Goal: Task Accomplishment & Management: Complete application form

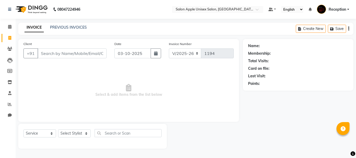
select select "92"
select select "service"
click at [55, 54] on input "Client" at bounding box center [71, 53] width 69 height 10
type input "9270526869"
click at [97, 56] on span "Add Client" at bounding box center [93, 53] width 21 height 5
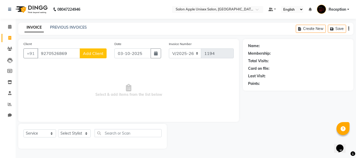
select select "22"
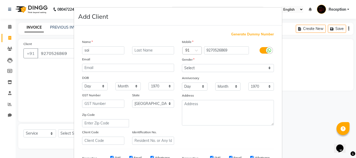
type input "sai"
click at [201, 66] on select "Select Male Female Other Prefer Not To Say" at bounding box center [228, 68] width 92 height 8
select select "female"
click at [182, 64] on select "Select Male Female Other Prefer Not To Say" at bounding box center [228, 68] width 92 height 8
click at [165, 53] on input "text" at bounding box center [153, 50] width 42 height 8
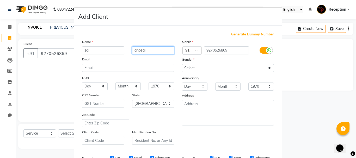
scroll to position [82, 0]
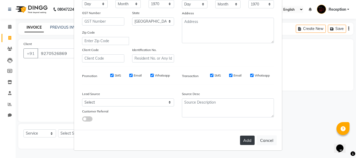
type input "ghosai"
click at [241, 138] on button "Add" at bounding box center [247, 140] width 15 height 9
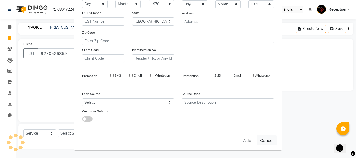
select select
select select "null"
select select
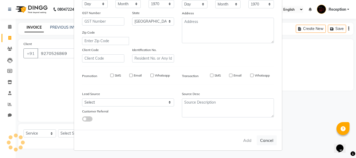
select select
checkbox input "false"
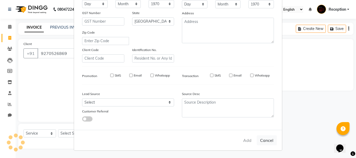
checkbox input "false"
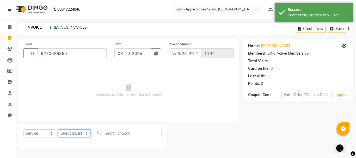
click at [75, 131] on select "Select Stylist [PERSON_NAME] priyanka Reception [PERSON_NAME] [PERSON_NAME] tra…" at bounding box center [74, 133] width 33 height 8
select select "7984"
click at [58, 129] on select "Select Stylist [PERSON_NAME] priyanka Reception [PERSON_NAME] [PERSON_NAME] tra…" at bounding box center [74, 133] width 33 height 8
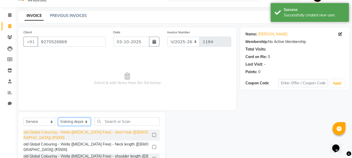
scroll to position [50, 0]
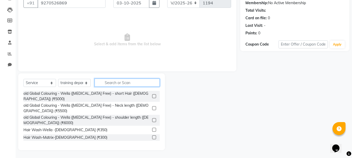
click at [112, 83] on input "text" at bounding box center [126, 83] width 65 height 8
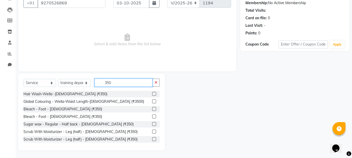
type input "350"
click at [152, 93] on label at bounding box center [154, 94] width 4 height 4
click at [152, 93] on input "checkbox" at bounding box center [153, 93] width 3 height 3
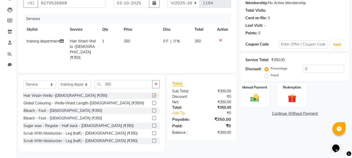
checkbox input "false"
click at [143, 86] on input "350" at bounding box center [123, 84] width 58 height 8
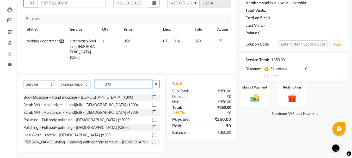
type input "300"
click at [152, 133] on label at bounding box center [154, 135] width 4 height 4
click at [152, 134] on input "checkbox" at bounding box center [153, 135] width 3 height 3
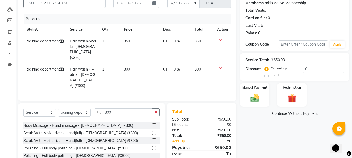
checkbox input "false"
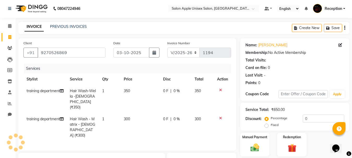
scroll to position [0, 0]
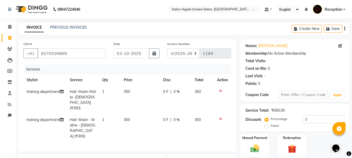
click at [219, 90] on icon at bounding box center [220, 91] width 3 height 4
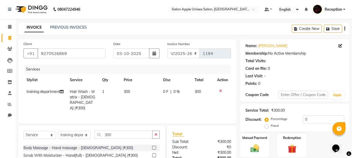
click at [218, 91] on div at bounding box center [222, 91] width 11 height 4
click at [220, 91] on icon at bounding box center [220, 91] width 3 height 4
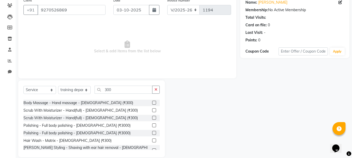
scroll to position [50, 0]
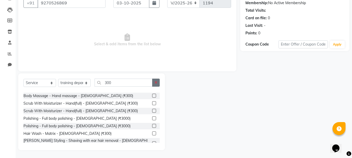
click at [156, 82] on icon "button" at bounding box center [155, 83] width 3 height 4
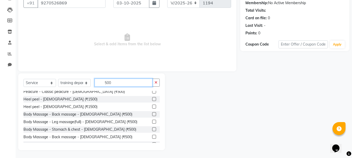
scroll to position [312, 0]
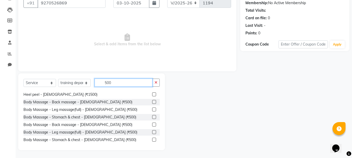
type input "500"
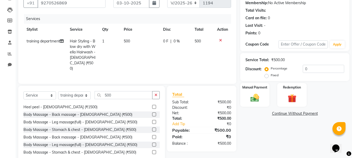
checkbox input "false"
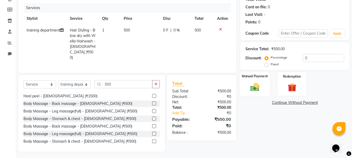
click at [259, 85] on img at bounding box center [254, 87] width 15 height 10
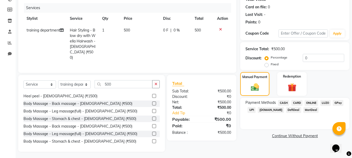
click at [308, 103] on span "ONLINE" at bounding box center [311, 103] width 14 height 6
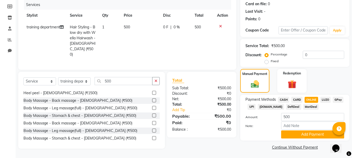
scroll to position [66, 0]
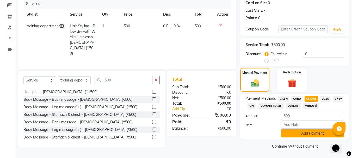
click at [302, 133] on button "Add Payment" at bounding box center [312, 133] width 63 height 8
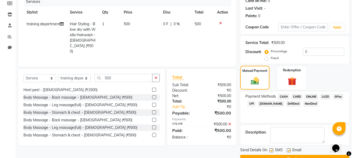
scroll to position [80, 0]
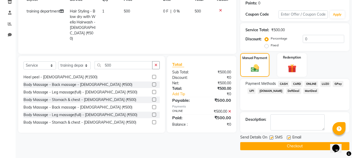
click at [259, 147] on button "Checkout" at bounding box center [294, 146] width 109 height 8
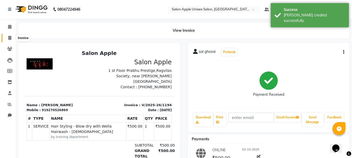
click at [11, 38] on icon at bounding box center [9, 38] width 3 height 4
select select "92"
select select "service"
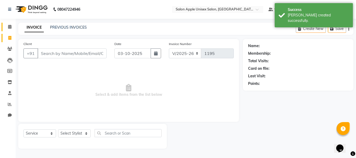
click at [8, 23] on link "Calendar" at bounding box center [8, 27] width 12 height 9
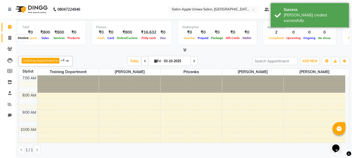
click at [7, 35] on span at bounding box center [9, 38] width 9 height 6
select select "92"
select select "service"
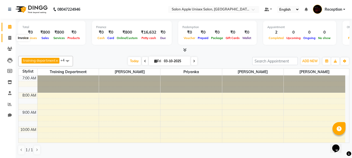
click at [10, 39] on icon at bounding box center [9, 38] width 3 height 4
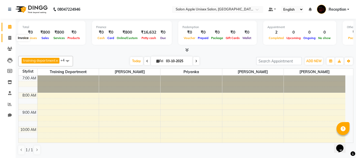
select select "92"
select select "service"
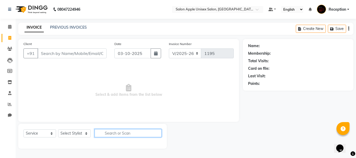
click at [115, 132] on input "text" at bounding box center [127, 133] width 67 height 8
type input "5"
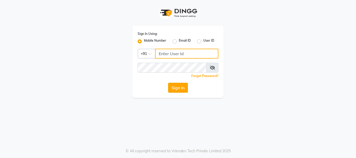
type input "7391062053"
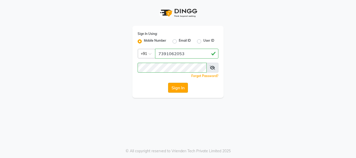
click at [176, 89] on button "Sign In" at bounding box center [178, 88] width 20 height 10
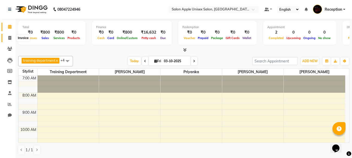
click at [10, 38] on icon at bounding box center [9, 38] width 3 height 4
select select "92"
select select "service"
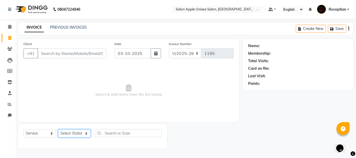
click at [86, 134] on select "Select Stylist [PERSON_NAME] priyanka Reception [PERSON_NAME] [PERSON_NAME] tra…" at bounding box center [74, 133] width 33 height 8
select select "92145"
click at [58, 129] on select "Select Stylist [PERSON_NAME] priyanka Reception [PERSON_NAME] [PERSON_NAME] tra…" at bounding box center [74, 133] width 33 height 8
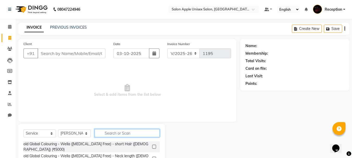
click at [127, 133] on input "text" at bounding box center [126, 133] width 65 height 8
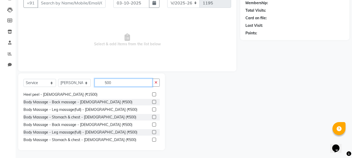
scroll to position [334, 0]
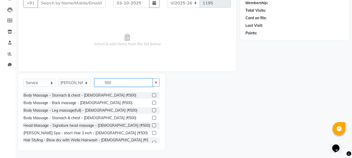
type input "500"
click at [154, 76] on div "Select Service Product Membership Package Voucher Prepaid Gift Card Select Styl…" at bounding box center [91, 111] width 147 height 77
click at [156, 80] on button "button" at bounding box center [156, 83] width 8 height 8
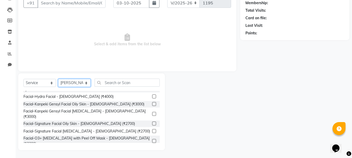
click at [83, 82] on select "Select Stylist [PERSON_NAME] priyanka Reception [PERSON_NAME] [PERSON_NAME] tra…" at bounding box center [74, 83] width 33 height 8
click at [58, 87] on select "Select Stylist [PERSON_NAME] priyanka Reception [PERSON_NAME] [PERSON_NAME] tra…" at bounding box center [74, 83] width 33 height 8
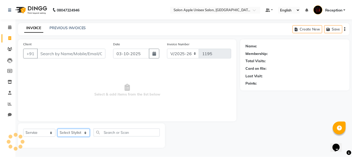
scroll to position [0, 0]
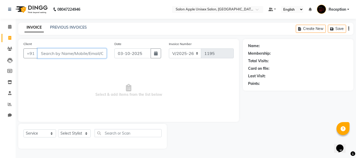
click at [62, 50] on input "Client" at bounding box center [71, 53] width 69 height 10
click at [80, 134] on select "Select Stylist [PERSON_NAME] priyanka Reception [PERSON_NAME] [PERSON_NAME] tra…" at bounding box center [74, 133] width 33 height 8
select select "91067"
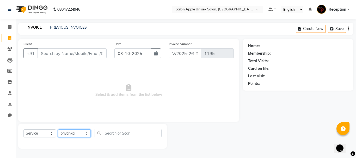
click at [58, 129] on select "Select Stylist [PERSON_NAME] priyanka Reception [PERSON_NAME] [PERSON_NAME] tra…" at bounding box center [74, 133] width 33 height 8
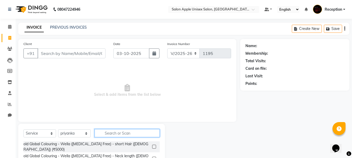
click at [125, 132] on input "text" at bounding box center [126, 133] width 65 height 8
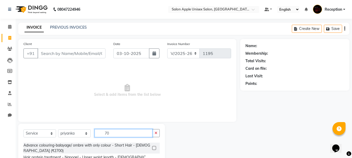
type input "70"
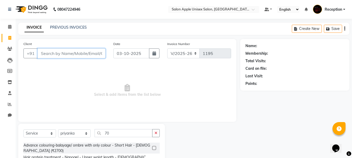
click at [50, 56] on input "Client" at bounding box center [71, 53] width 68 height 10
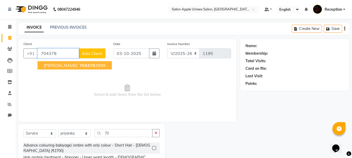
click at [86, 64] on span "704378" at bounding box center [87, 65] width 16 height 5
type input "7043782899"
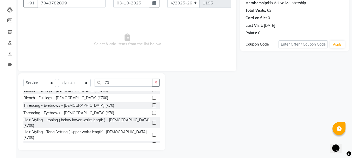
scroll to position [37, 0]
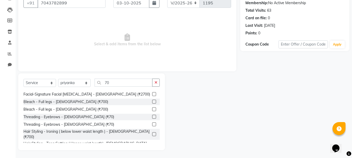
click at [152, 116] on label at bounding box center [154, 117] width 4 height 4
click at [152, 116] on input "checkbox" at bounding box center [153, 116] width 3 height 3
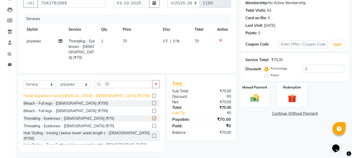
checkbox input "false"
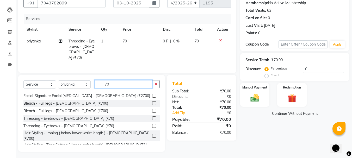
drag, startPoint x: 116, startPoint y: 84, endPoint x: 41, endPoint y: 91, distance: 75.8
click at [41, 91] on div "Select Service Product Membership Package Voucher Prepaid Gift Card Select Styl…" at bounding box center [91, 113] width 147 height 77
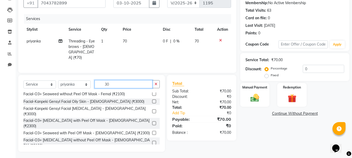
scroll to position [53, 0]
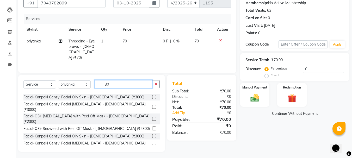
type input "30"
click at [152, 154] on label at bounding box center [154, 156] width 4 height 4
click at [152, 154] on input "checkbox" at bounding box center [153, 155] width 3 height 3
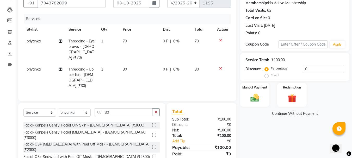
checkbox input "false"
drag, startPoint x: 110, startPoint y: 107, endPoint x: 29, endPoint y: 110, distance: 81.0
click at [29, 110] on div "Select Service Product Membership Package Voucher Prepaid Gift Card Select Styl…" at bounding box center [91, 114] width 136 height 12
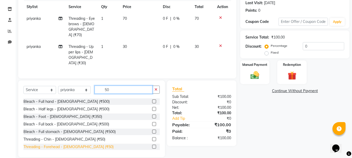
scroll to position [230, 0]
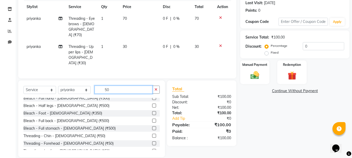
type input "50"
click at [152, 141] on label at bounding box center [154, 143] width 4 height 4
click at [152, 142] on input "checkbox" at bounding box center [153, 143] width 3 height 3
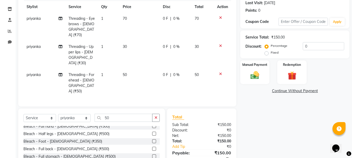
checkbox input "false"
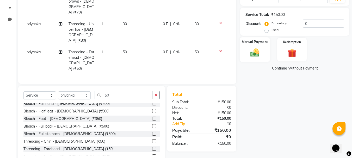
click at [255, 50] on img at bounding box center [254, 52] width 15 height 10
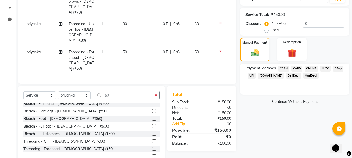
click at [310, 67] on span "ONLINE" at bounding box center [311, 69] width 14 height 6
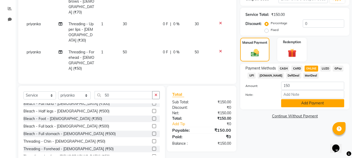
click at [303, 103] on button "Add Payment" at bounding box center [312, 103] width 63 height 8
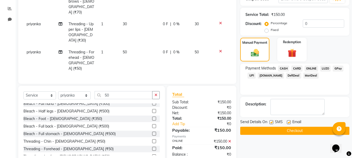
click at [298, 130] on button "Checkout" at bounding box center [294, 131] width 109 height 8
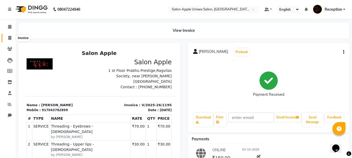
click at [9, 37] on icon at bounding box center [9, 38] width 3 height 4
select select "service"
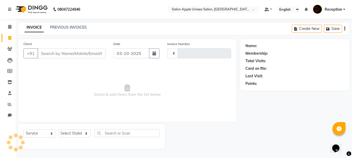
type input "1196"
select select "92"
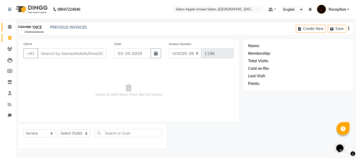
click at [10, 27] on icon at bounding box center [9, 27] width 3 height 4
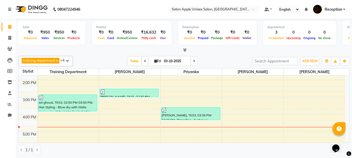
scroll to position [104, 0]
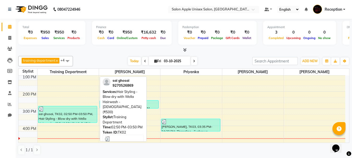
click at [67, 116] on div "sai ghosai, TK02, 02:50 PM-03:50 PM, Hair Styling - Blow dry with Wella Hairwas…" at bounding box center [67, 114] width 59 height 16
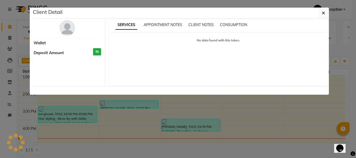
select select "3"
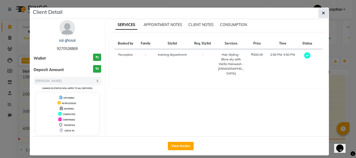
click at [321, 12] on icon "button" at bounding box center [322, 13] width 3 height 4
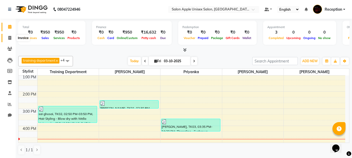
click at [10, 39] on icon at bounding box center [9, 38] width 3 height 4
select select "92"
select select "service"
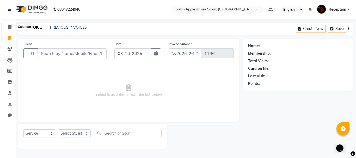
click at [8, 27] on icon at bounding box center [9, 27] width 3 height 4
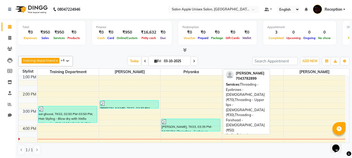
scroll to position [130, 0]
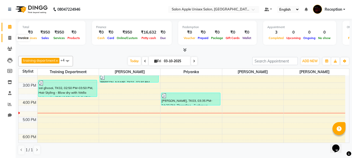
click at [8, 37] on span at bounding box center [9, 38] width 9 height 6
select select "92"
select select "service"
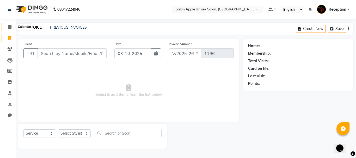
click at [10, 27] on icon at bounding box center [9, 27] width 3 height 4
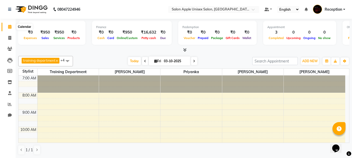
click at [10, 27] on icon at bounding box center [9, 27] width 3 height 4
